Goal: Browse casually

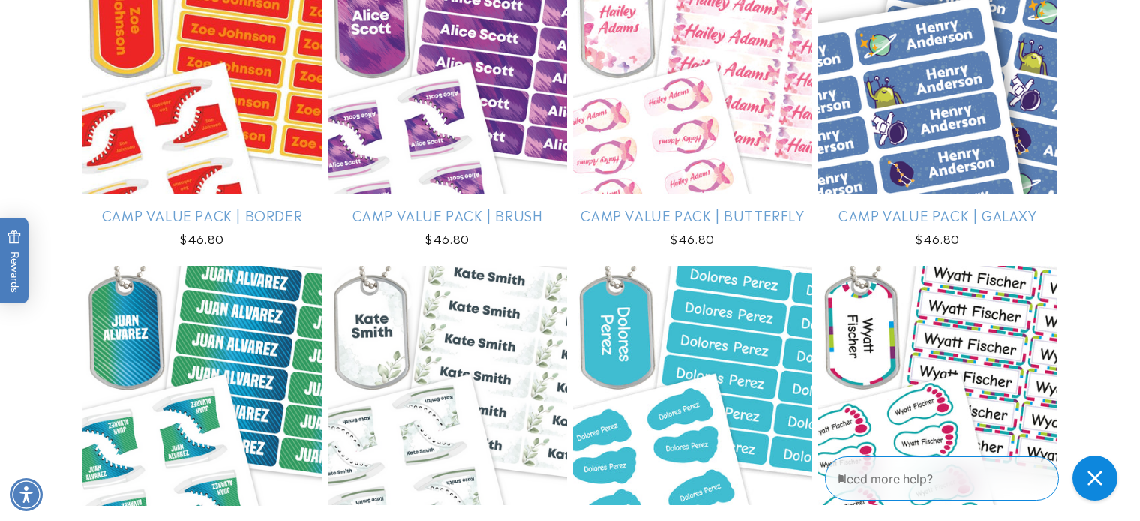
scroll to position [3322, 0]
